Goal: Information Seeking & Learning: Find specific page/section

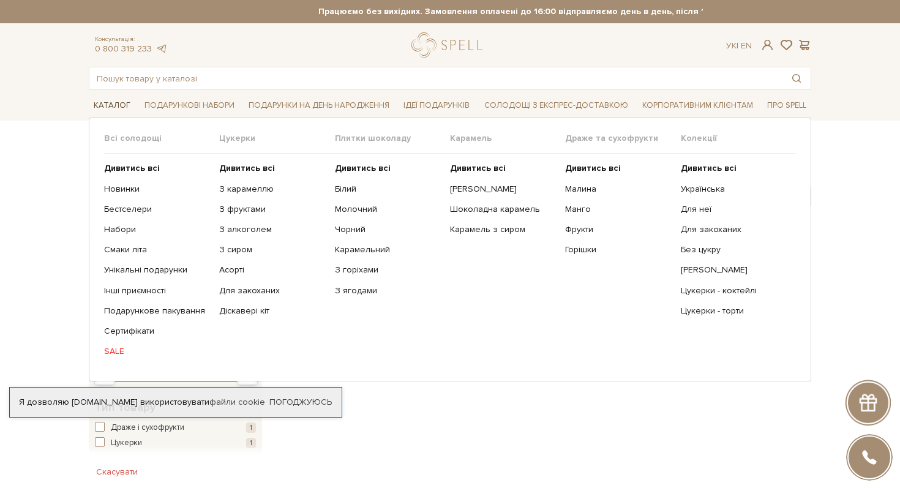
click at [100, 103] on span "Каталог" at bounding box center [112, 105] width 47 height 19
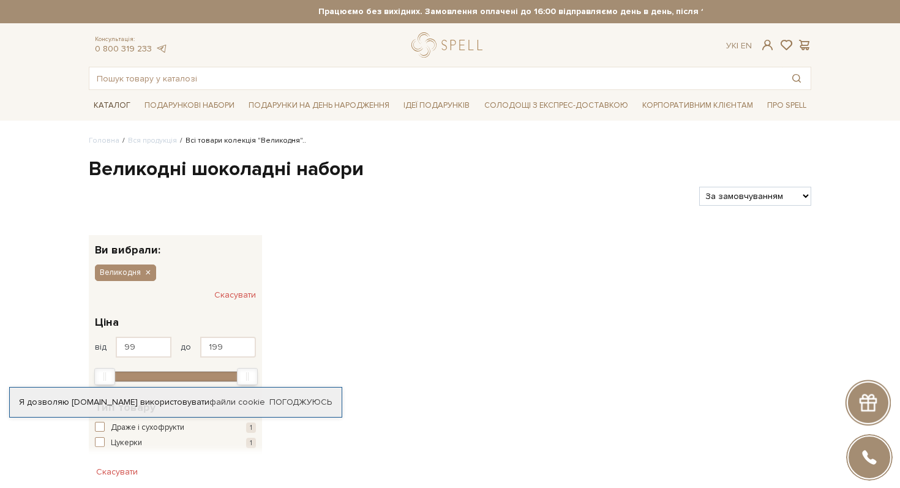
click at [100, 103] on span "Каталог" at bounding box center [112, 105] width 47 height 19
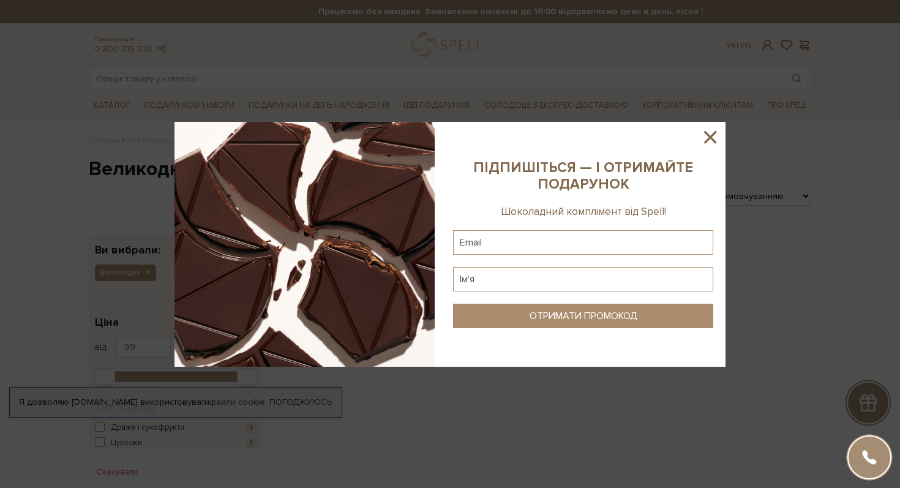
click at [716, 131] on icon at bounding box center [710, 137] width 21 height 21
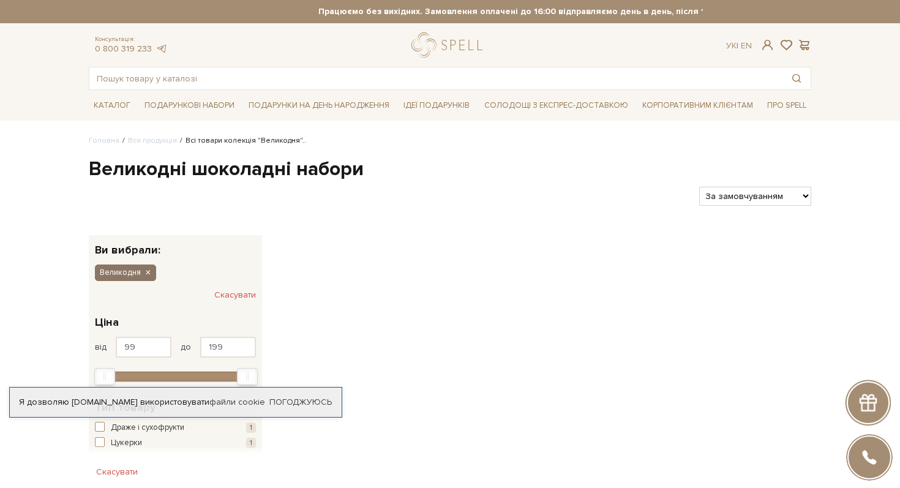
click at [149, 269] on icon "button" at bounding box center [147, 273] width 7 height 11
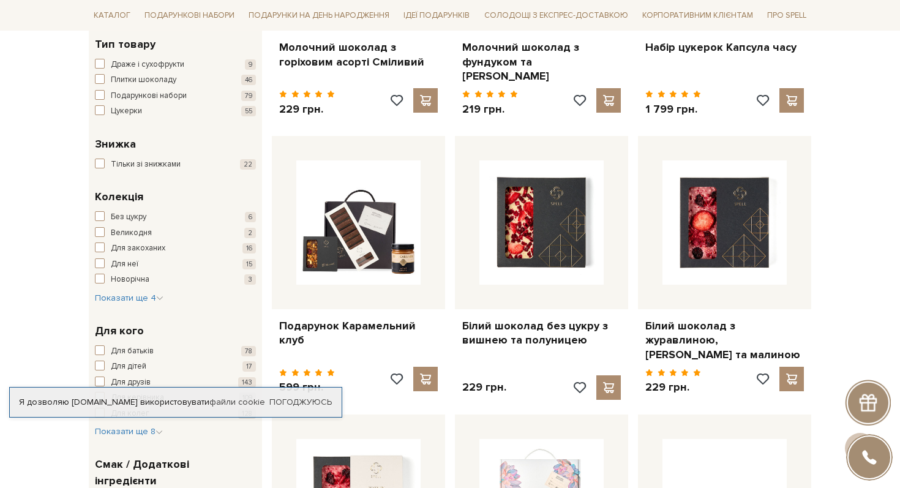
scroll to position [402, 0]
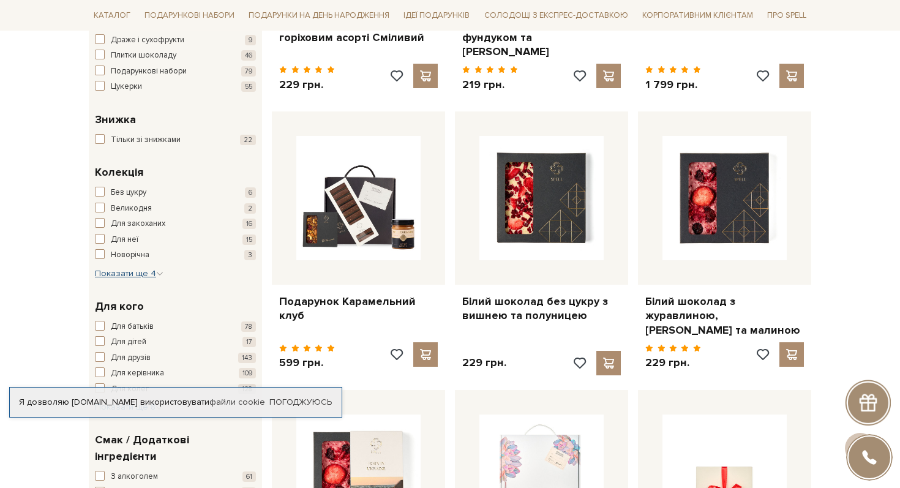
click at [144, 274] on span "Показати ще 4" at bounding box center [129, 273] width 69 height 10
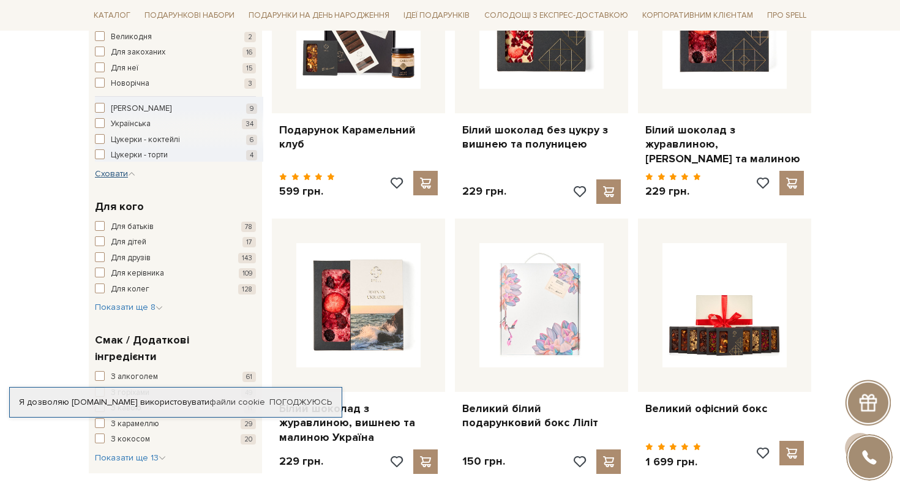
scroll to position [576, 0]
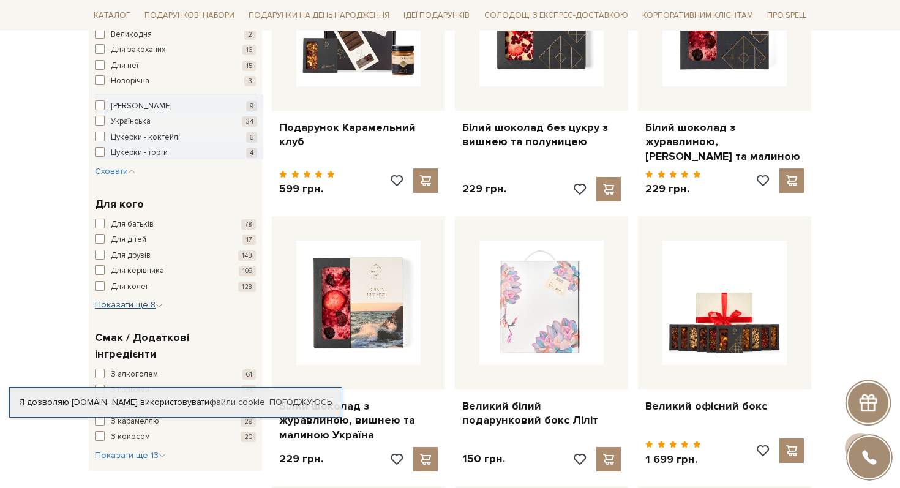
click at [145, 304] on span "Показати ще 8" at bounding box center [129, 304] width 68 height 10
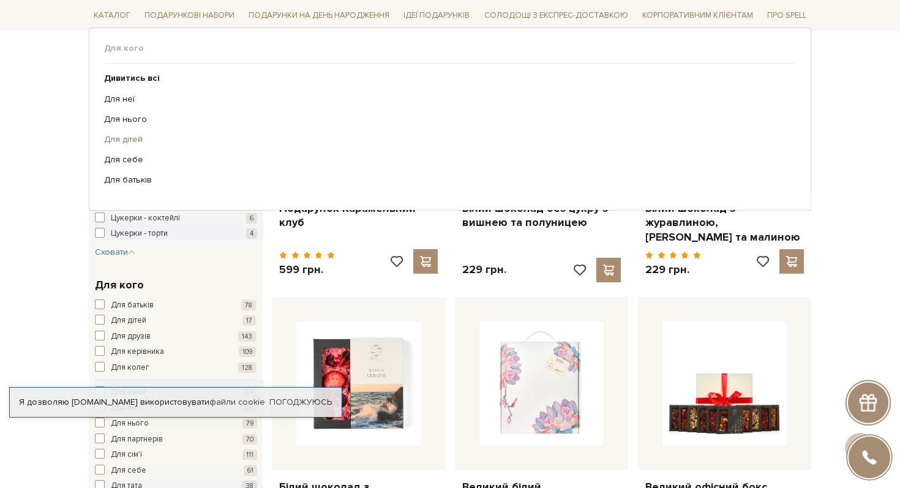
scroll to position [0, 0]
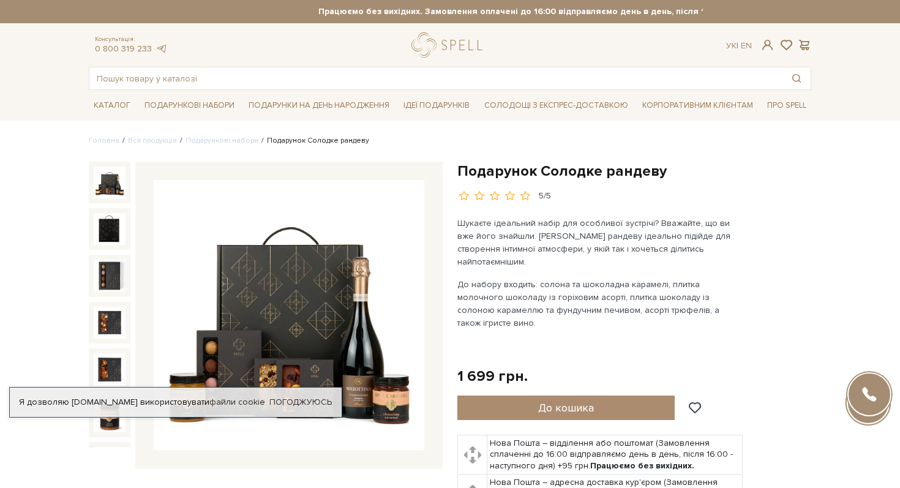
click at [539, 174] on h1 "Подарунок Солодке рандеву" at bounding box center [634, 171] width 354 height 19
copy div "Подарунок Солодке рандеву"
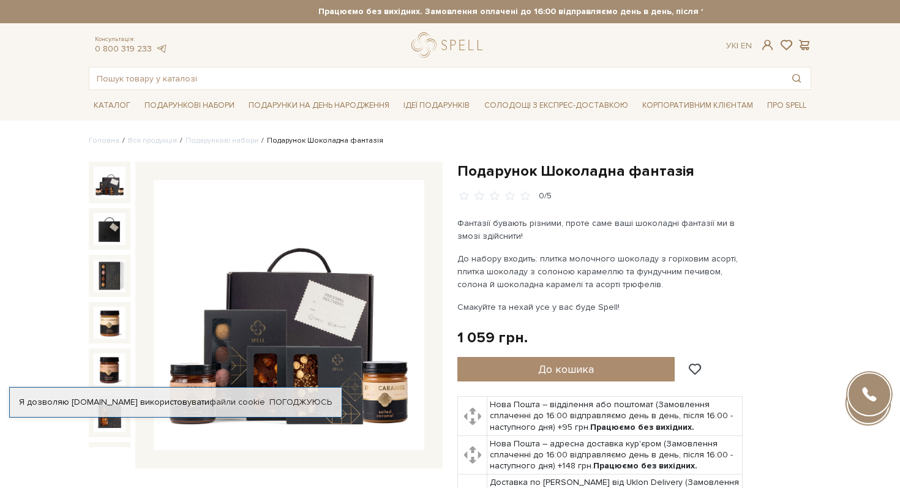
click at [648, 172] on h1 "Подарунок Шоколадна фантазія" at bounding box center [634, 171] width 354 height 19
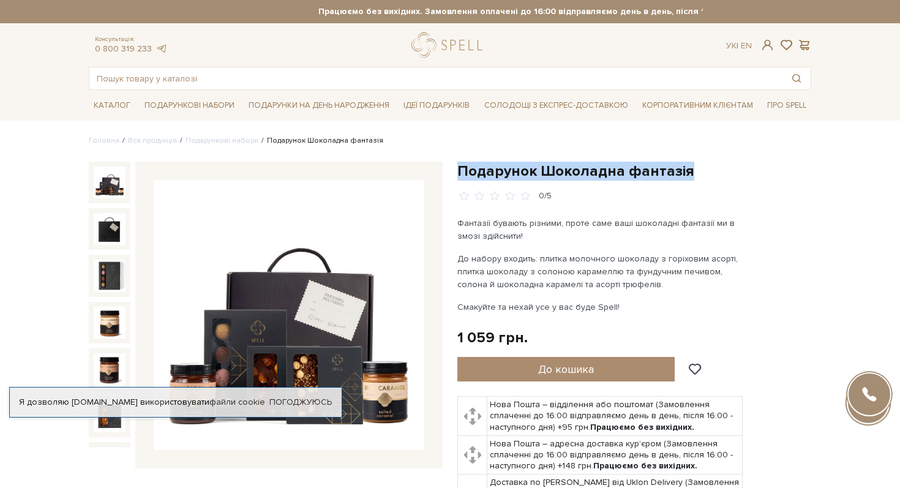
click at [648, 172] on h1 "Подарунок Шоколадна фантазія" at bounding box center [634, 171] width 354 height 19
copy div "Подарунок Шоколадна фантазія"
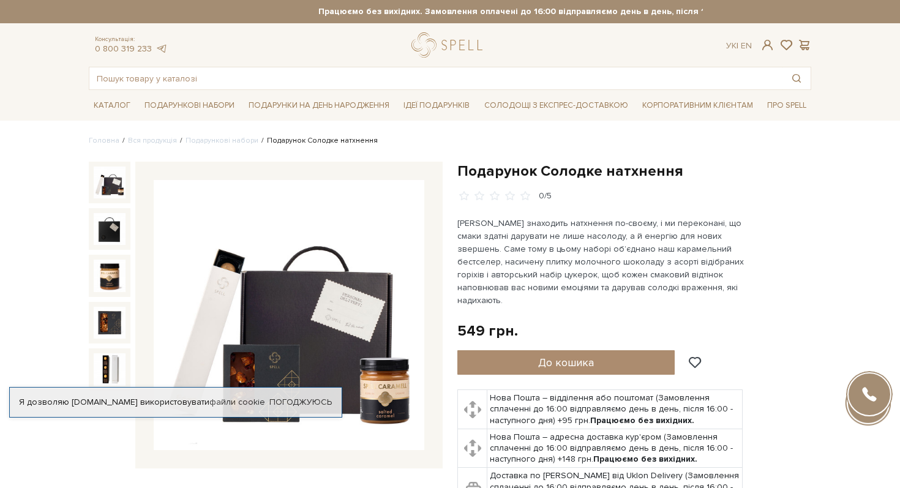
click at [519, 174] on h1 "Подарунок Солодке натхнення" at bounding box center [634, 171] width 354 height 19
copy div "Подарунок Солодке натхнення"
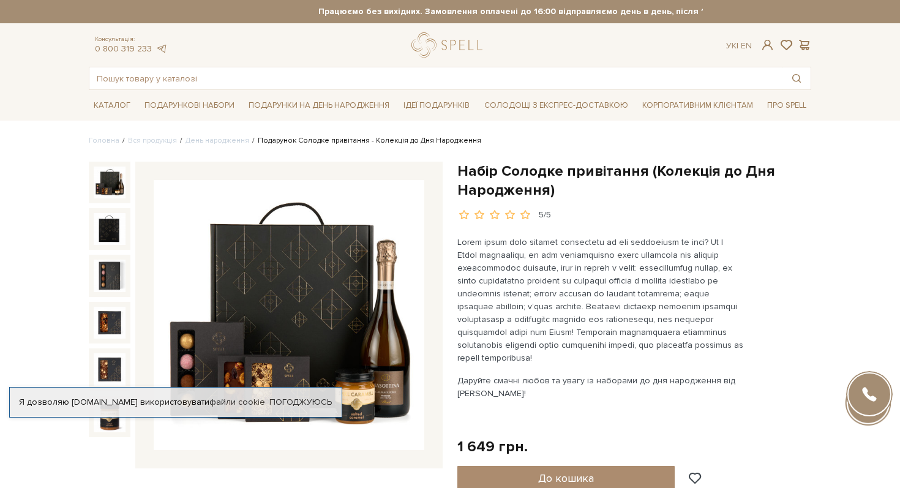
click at [482, 167] on h1 "Набір Солодке привітання (Колекція до Дня Народження)" at bounding box center [634, 181] width 354 height 38
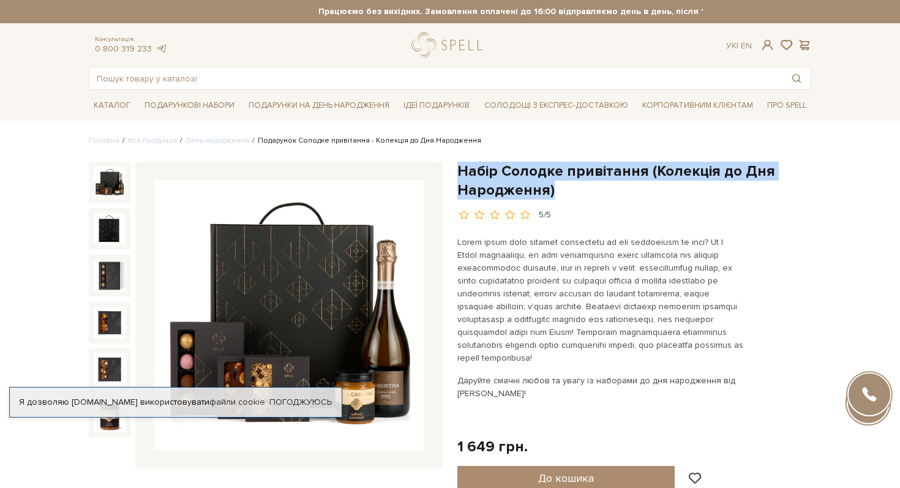
click at [482, 167] on h1 "Набір Солодке привітання (Колекція до Дня Народження)" at bounding box center [634, 181] width 354 height 38
copy div "Набір Солодке привітання (Колекція до Дня Народження)"
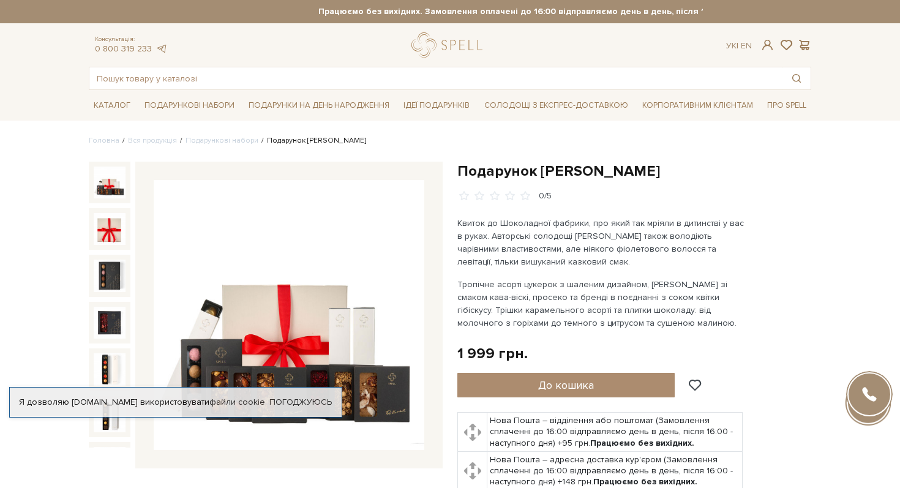
click at [501, 164] on h1 "Подарунок [PERSON_NAME]" at bounding box center [634, 171] width 354 height 19
copy div "Подарунок [PERSON_NAME]"
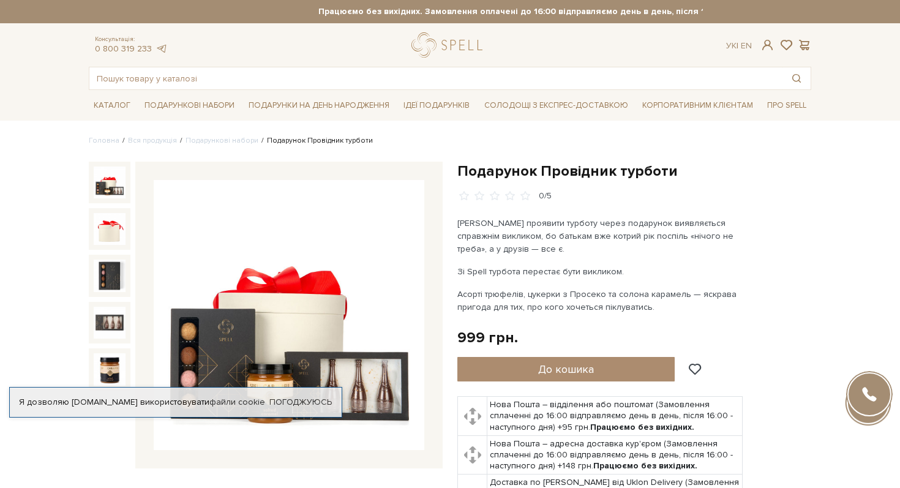
click at [578, 166] on h1 "Подарунок Провідник турботи" at bounding box center [634, 171] width 354 height 19
copy div "Подарунок Провідник турботи"
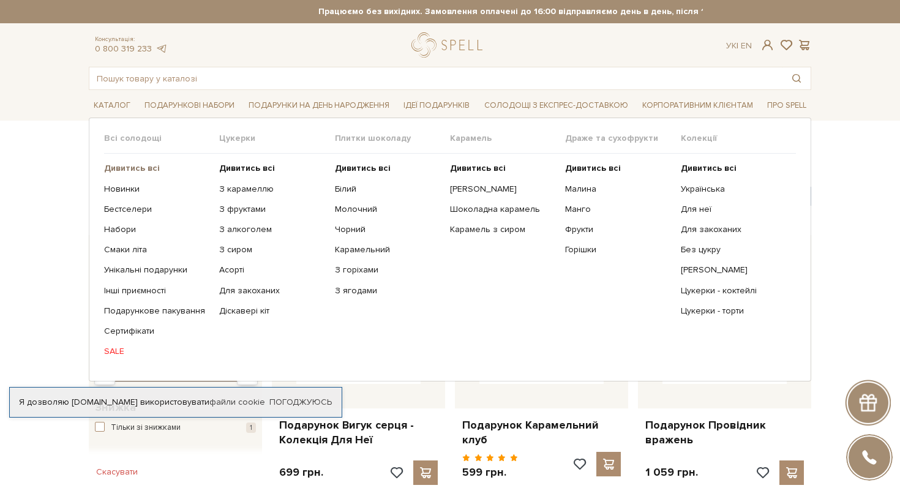
click at [132, 171] on b "Дивитись всі" at bounding box center [132, 168] width 56 height 10
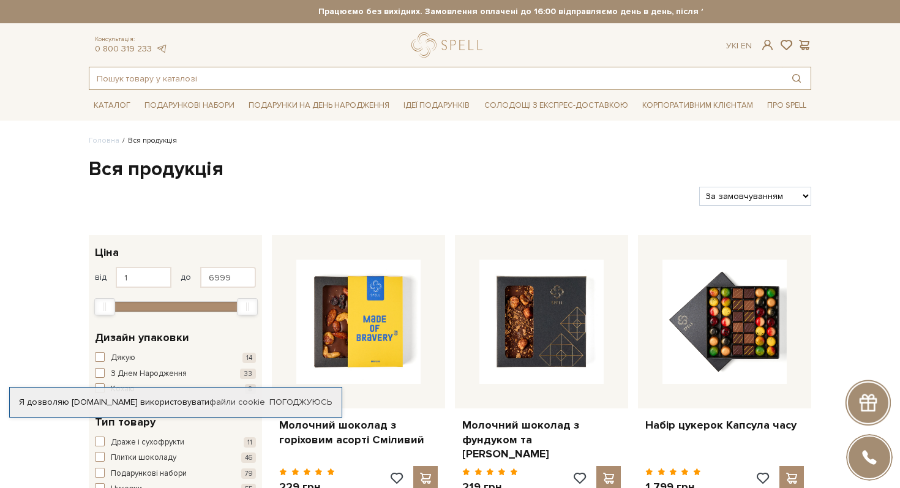
click at [384, 80] on input "text" at bounding box center [435, 78] width 693 height 22
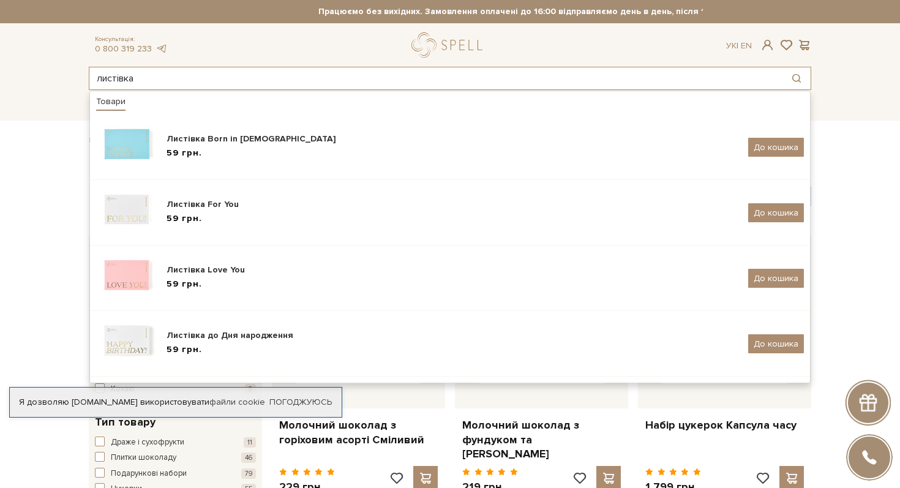
type input "листівка"
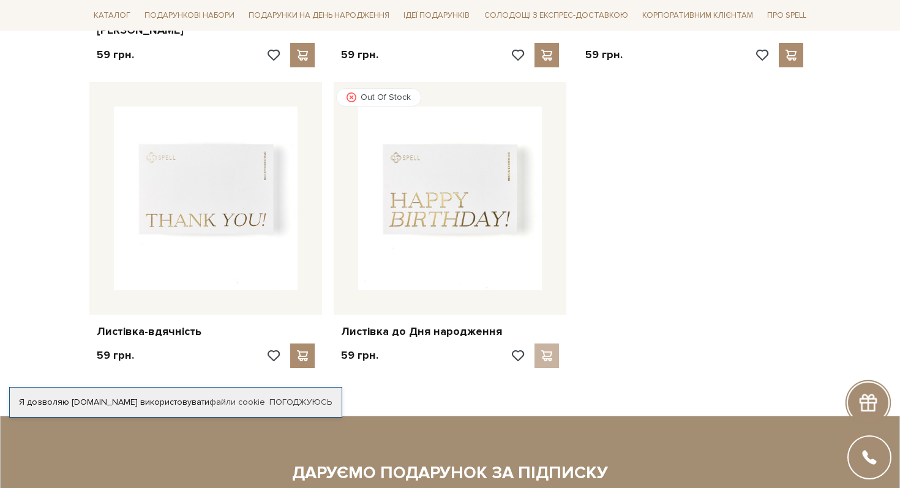
scroll to position [846, 0]
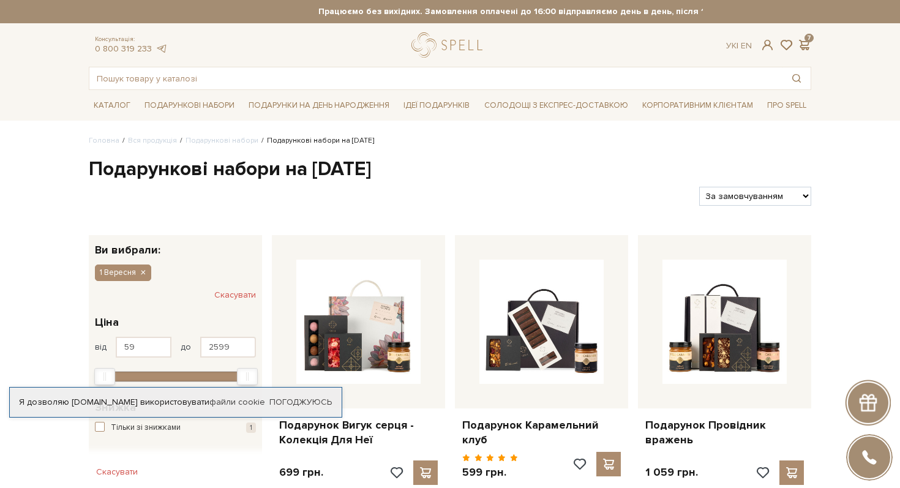
scroll to position [174, 0]
